Goal: Complete application form

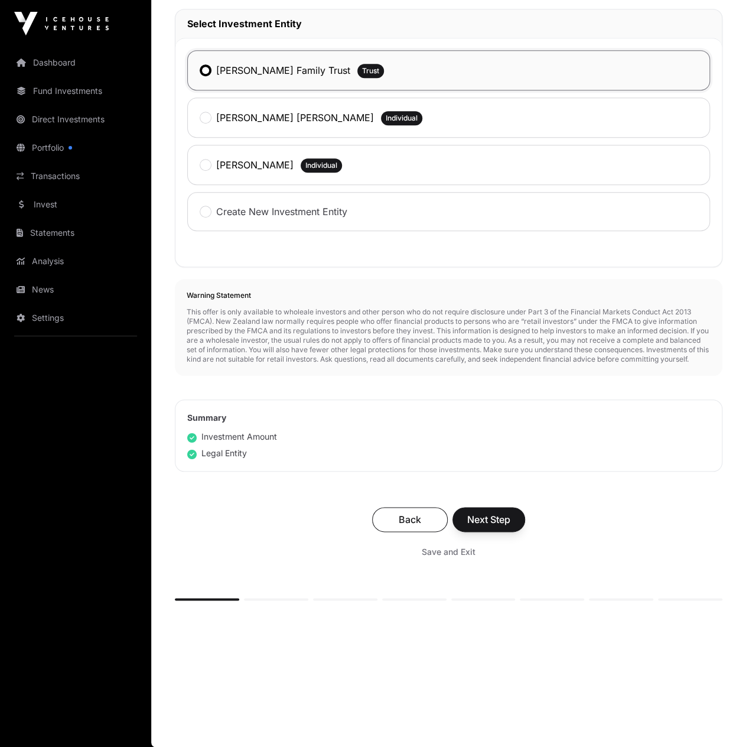
scroll to position [364, 0]
click at [506, 524] on span "Next Step" at bounding box center [488, 519] width 43 height 14
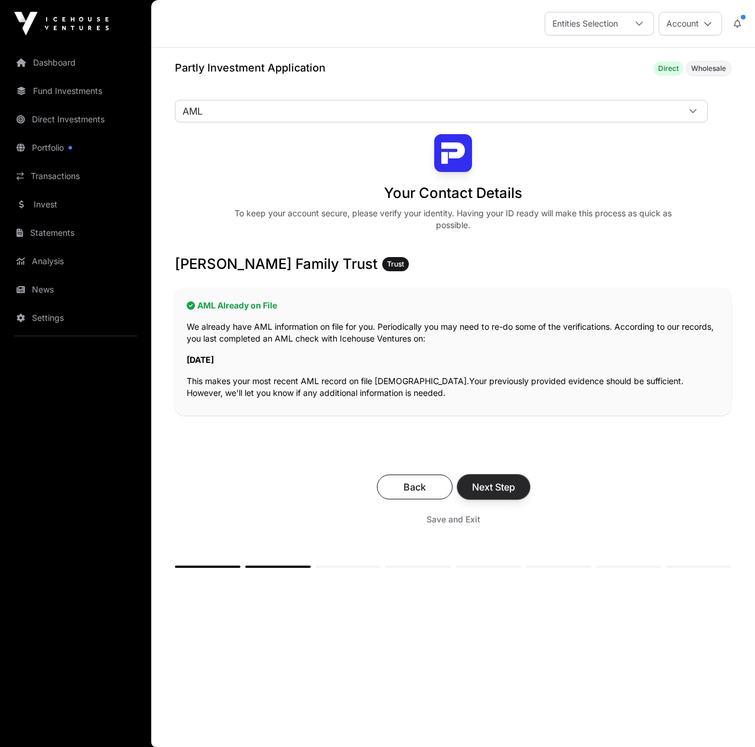
click at [505, 489] on span "Next Step" at bounding box center [493, 487] width 43 height 14
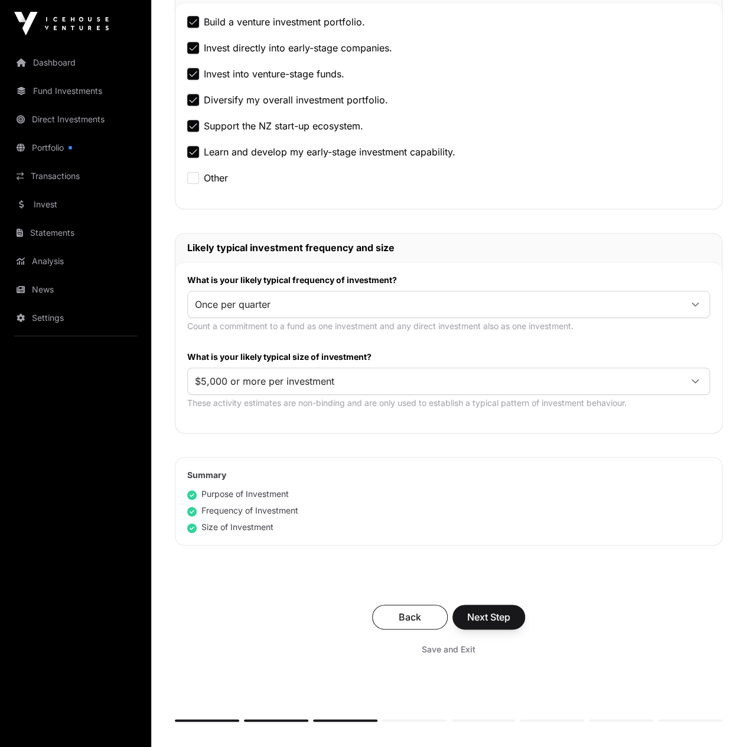
scroll to position [530, 0]
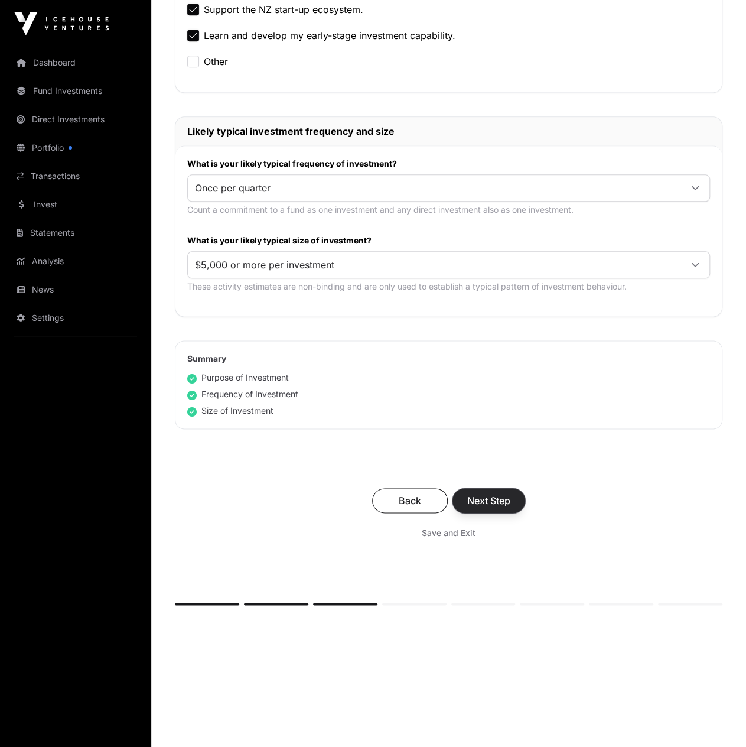
click at [479, 499] on span "Next Step" at bounding box center [488, 500] width 43 height 14
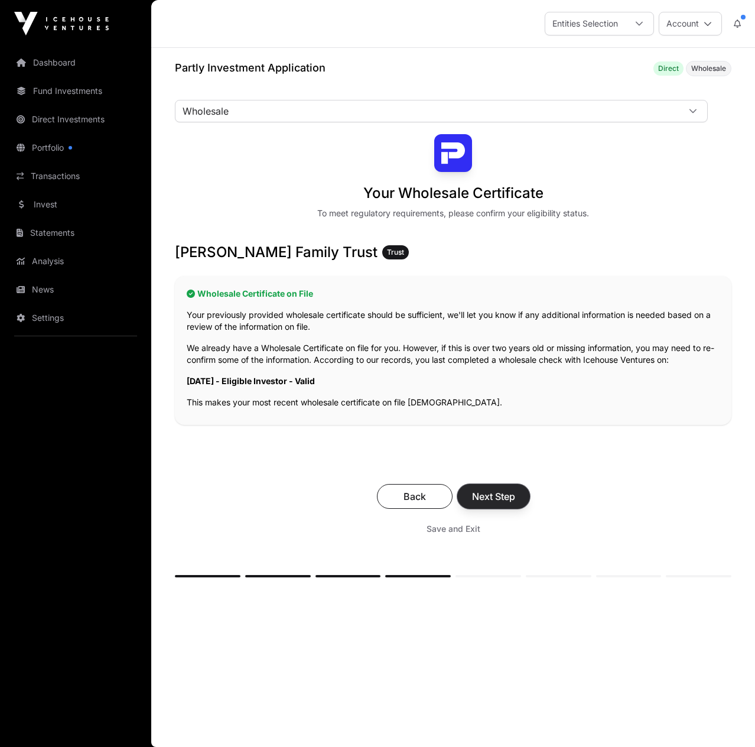
click at [501, 490] on span "Next Step" at bounding box center [493, 496] width 43 height 14
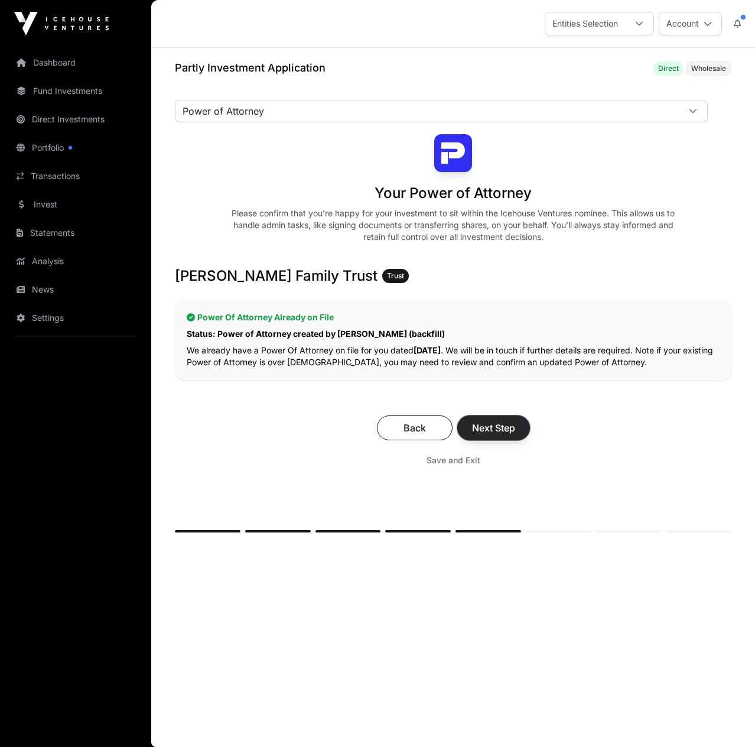
click at [504, 425] on span "Next Step" at bounding box center [493, 428] width 43 height 14
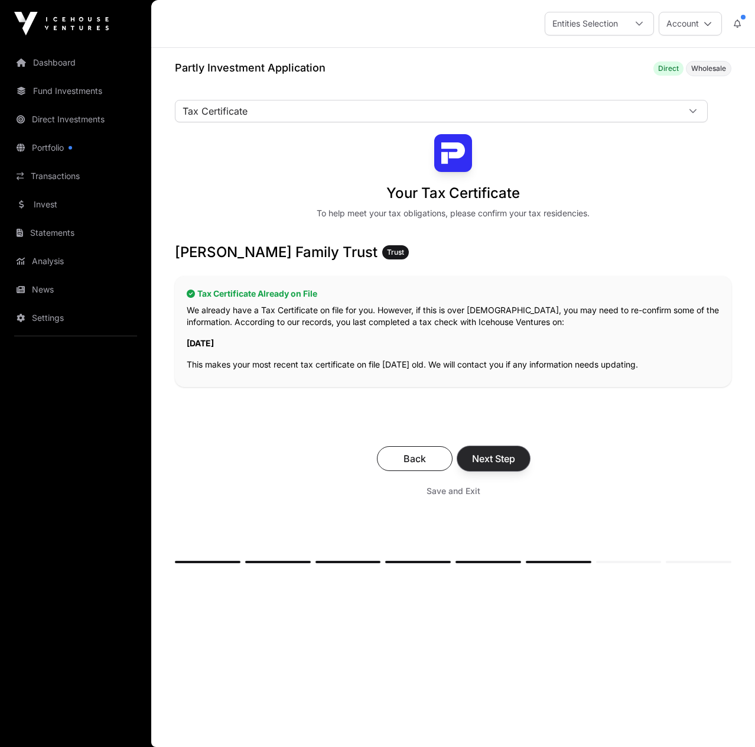
click at [505, 461] on span "Next Step" at bounding box center [493, 458] width 43 height 14
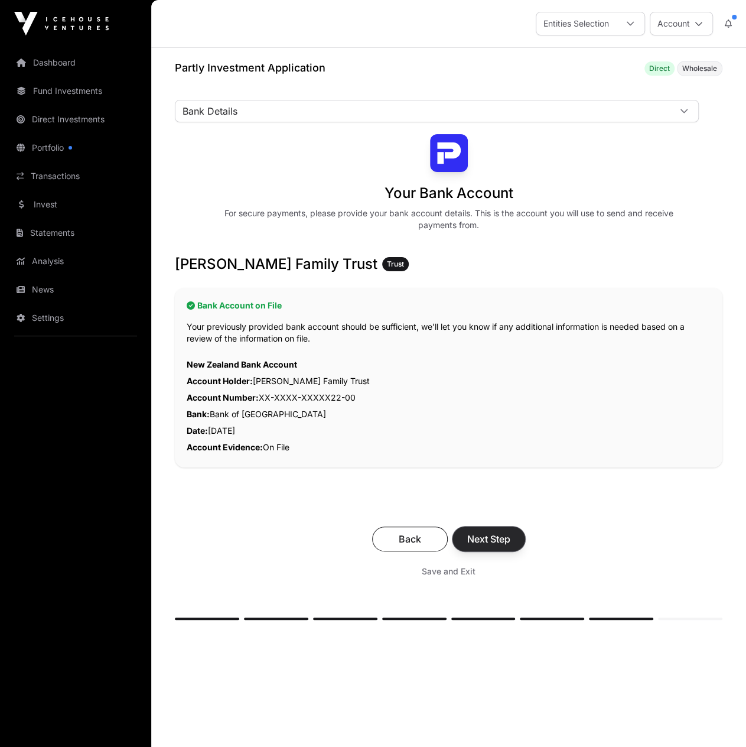
click at [488, 537] on span "Next Step" at bounding box center [488, 539] width 43 height 14
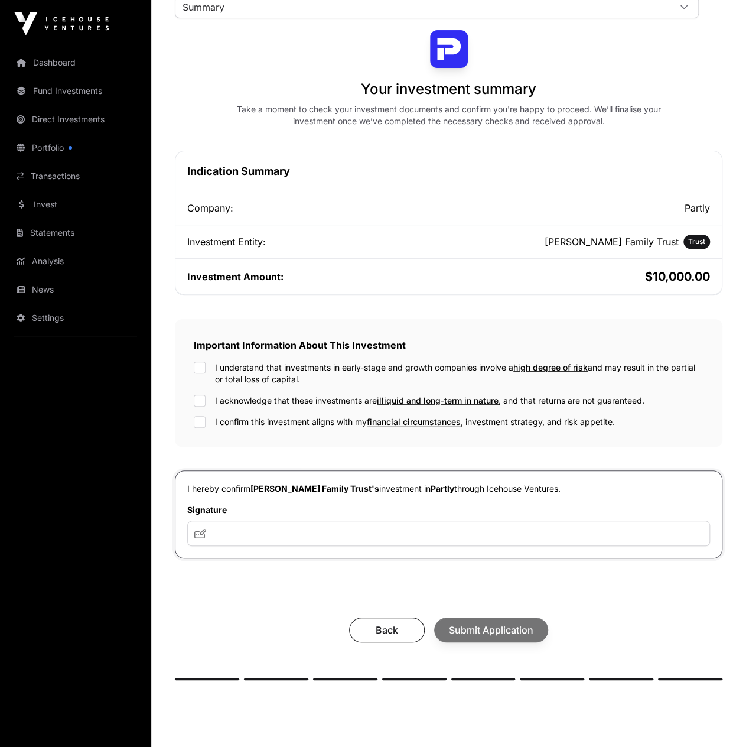
scroll to position [118, 0]
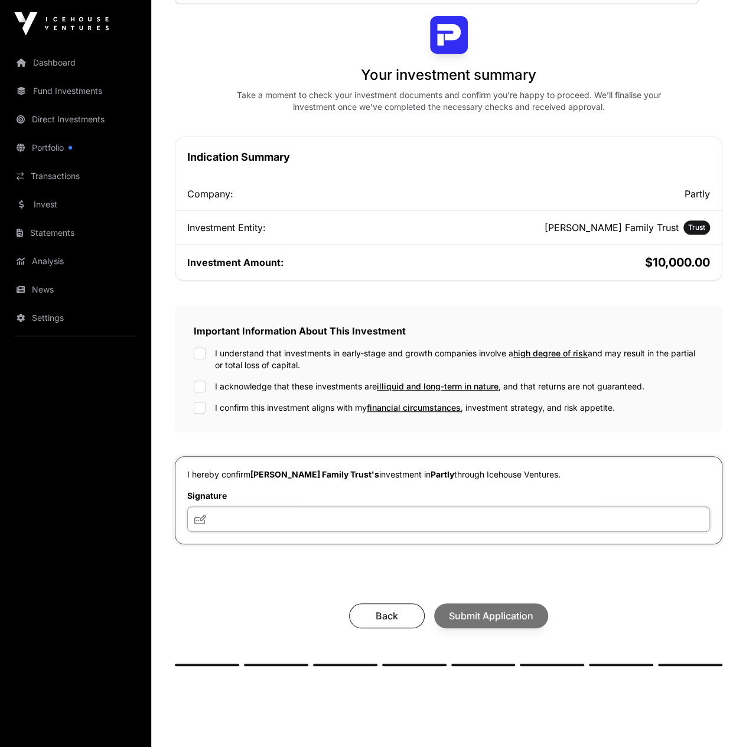
click at [262, 520] on input "text" at bounding box center [448, 518] width 523 height 25
type input "***"
click at [490, 612] on div "Back Submit Application" at bounding box center [449, 615] width 524 height 25
click at [478, 611] on div "Back Submit Application" at bounding box center [449, 615] width 524 height 25
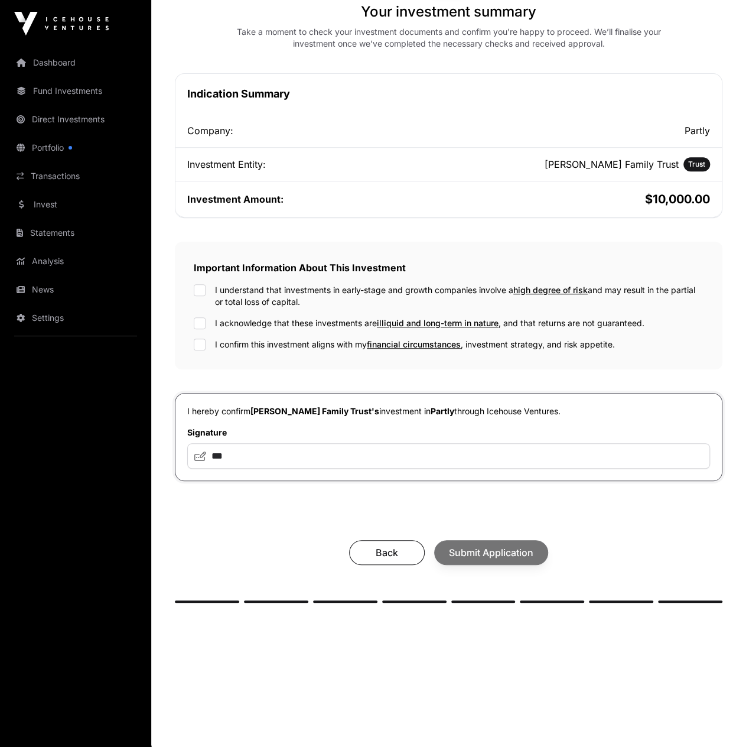
scroll to position [182, 0]
click at [477, 554] on div "Back Submit Application" at bounding box center [449, 551] width 524 height 25
click at [498, 556] on span "Submit Application" at bounding box center [491, 552] width 84 height 14
